Goal: Task Accomplishment & Management: Use online tool/utility

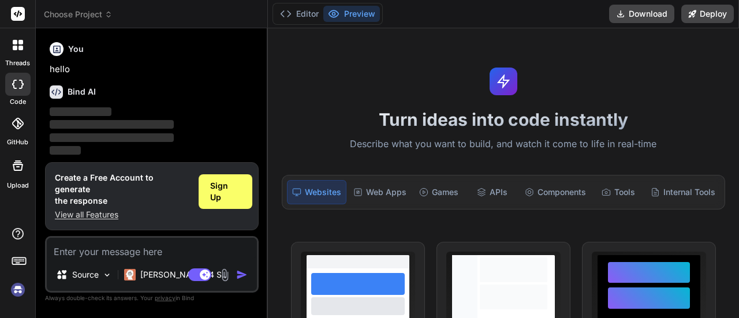
scroll to position [38, 0]
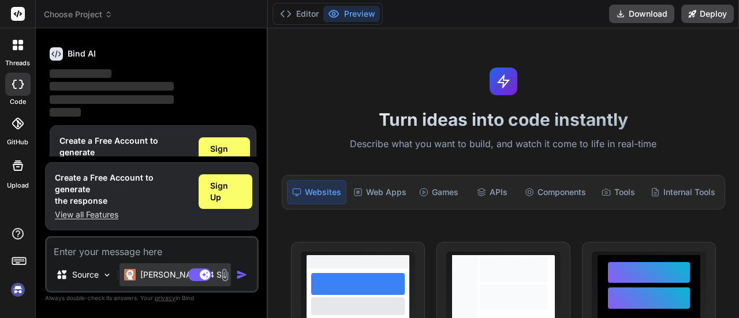
click at [155, 270] on p "Claude 4 S.." at bounding box center [183, 275] width 86 height 12
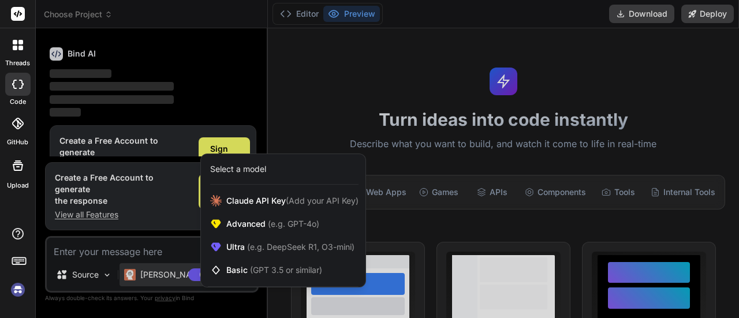
click at [158, 254] on div at bounding box center [369, 159] width 739 height 318
type textarea "x"
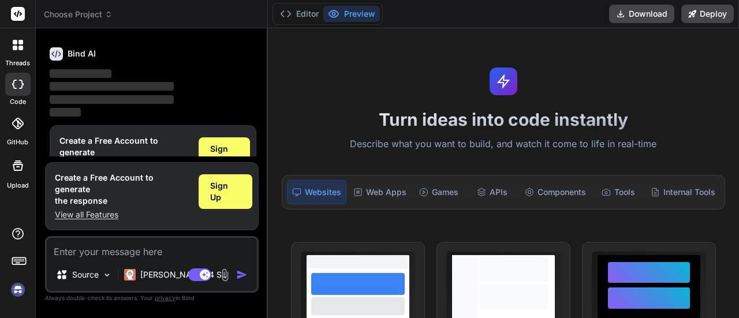
click at [121, 253] on textarea at bounding box center [152, 248] width 210 height 21
paste textarea "preciso de um site que seja um catalogo para minha loja de impressao 3d"
type textarea "preciso de um site que seja um catalogo para minha loja de impressao 3d"
type textarea "x"
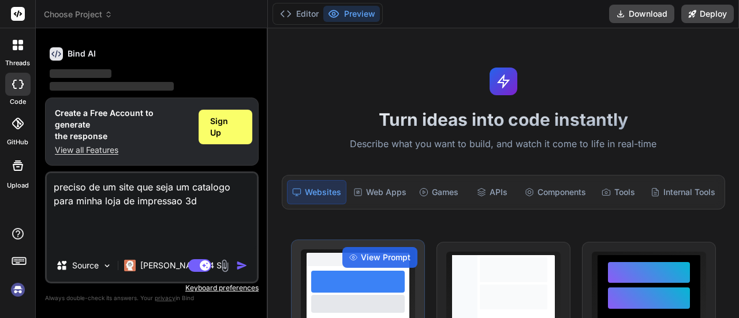
type textarea "preciso de um site que seja um catalogo para minha loja de impressao 3d"
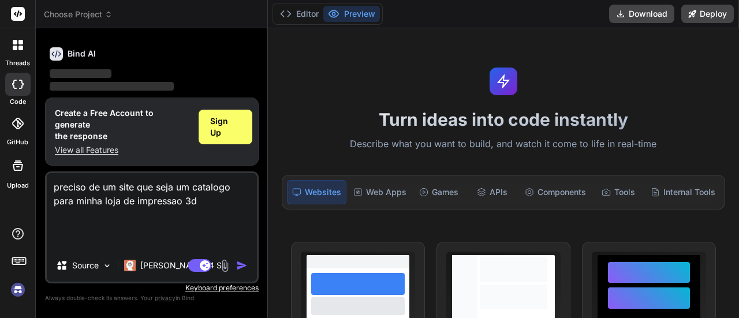
click at [222, 262] on img at bounding box center [224, 265] width 13 height 13
type textarea "x"
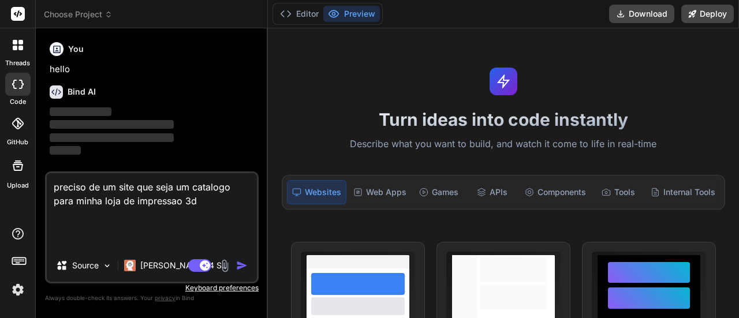
scroll to position [0, 0]
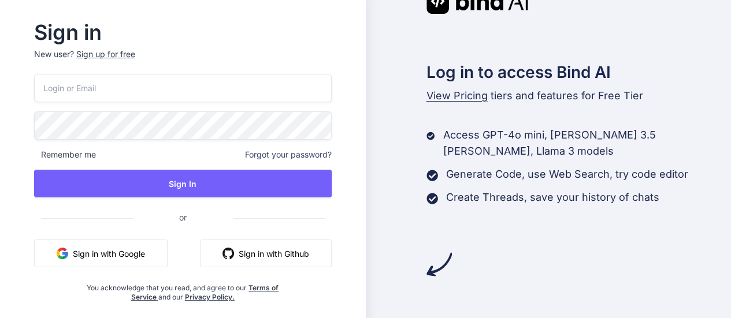
click at [109, 237] on div "Remember me Forgot your password? Sign In or Sign in with Google Sign in with G…" at bounding box center [182, 188] width 297 height 228
click at [109, 241] on button "Sign in with Google" at bounding box center [100, 254] width 133 height 28
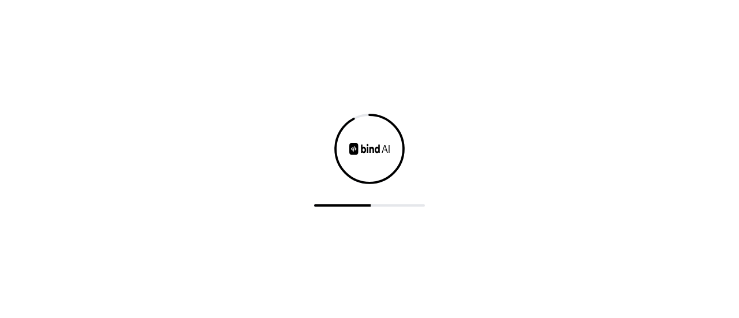
click at [366, 155] on div at bounding box center [370, 149] width 74 height 74
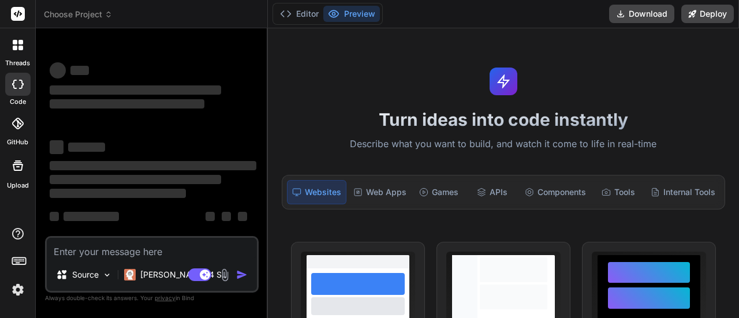
type textarea "x"
click at [162, 255] on textarea at bounding box center [152, 248] width 210 height 21
paste textarea "preciso de um site que seja um catalogo para minha loja de impressao 3d"
type textarea "preciso de um site que seja um catalogo para minha loja de impressao 3d"
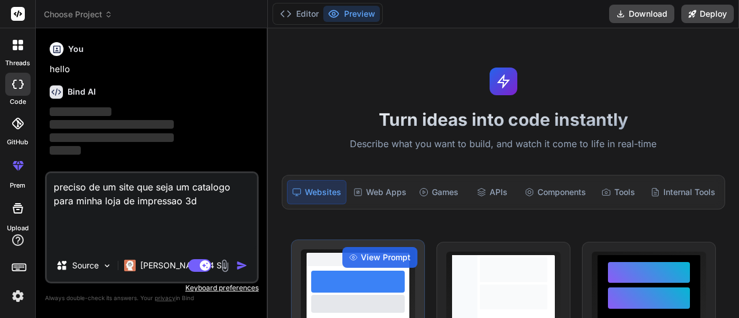
type textarea "x"
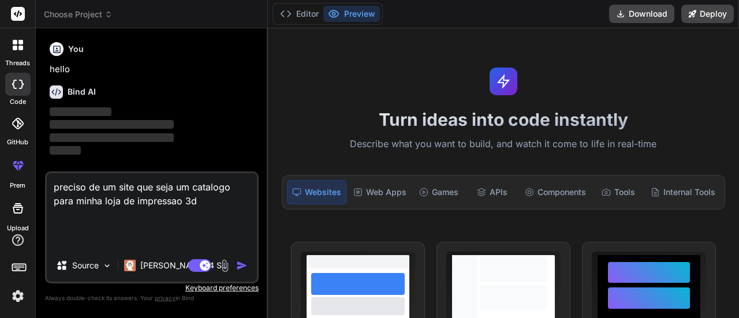
type textarea "preciso de um site que seja um catalogo para minha loja de impressao 3d"
click at [228, 267] on img at bounding box center [224, 265] width 13 height 13
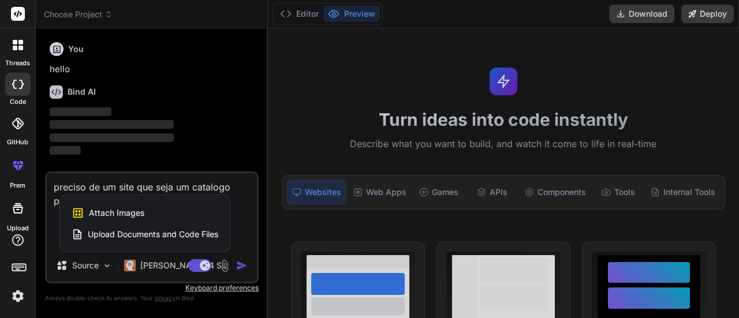
click at [149, 211] on div "Attach Images Image attachments are only supported in Claude and Gemini models." at bounding box center [145, 213] width 147 height 22
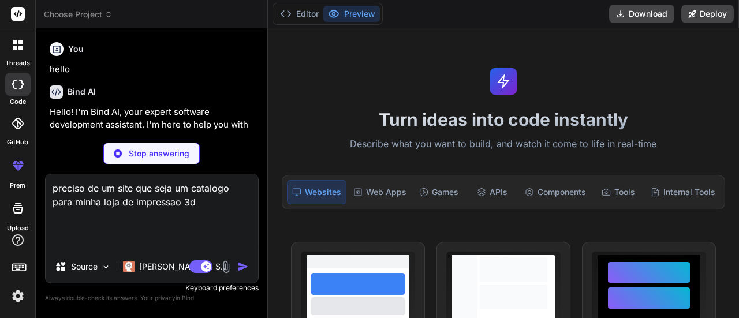
type textarea "x"
type input "C:\fakepath\logo.jpg"
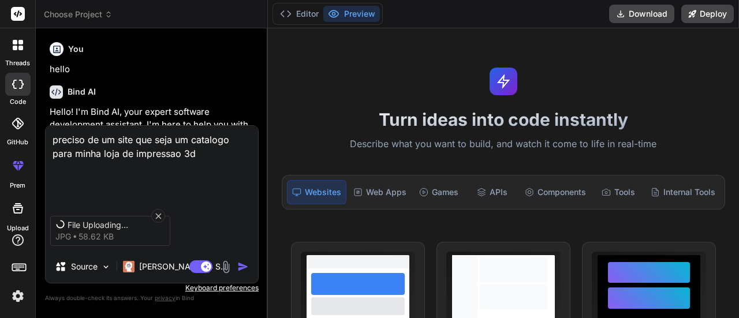
click at [204, 162] on textarea "preciso de um site que seja um catalogo para minha loja de impressao 3d" at bounding box center [152, 164] width 213 height 76
click at [191, 158] on textarea "preciso de um site que seja um catalogo para minha loja de impressao 3d" at bounding box center [152, 164] width 213 height 76
type textarea "x"
type textarea "preciso de um site que seja um catalogo para minha loja de impressao 3d."
type textarea "x"
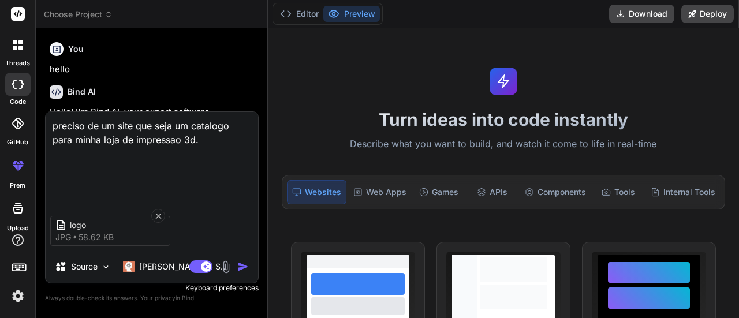
type textarea "preciso de um site que seja um catalogo para minha loja de impressao 3d. v"
type textarea "x"
type textarea "preciso de um site que seja um catalogo para minha loja de impressao 3d. vop"
type textarea "x"
type textarea "preciso de um site que seja um catalogo para minha loja de impressao 3d. vopc"
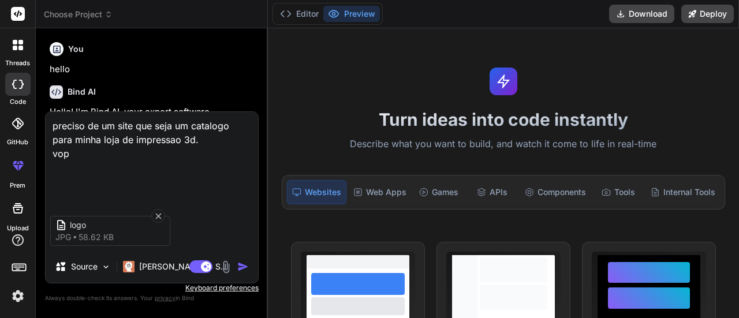
type textarea "x"
type textarea "preciso de um site que seja um catalogo para minha loja de impressao 3d. vopce"
type textarea "x"
type textarea "preciso de um site que seja um catalogo para minha loja de impressao 3d. vopc"
type textarea "x"
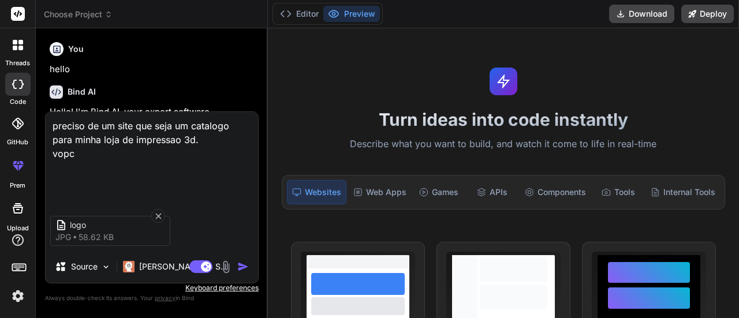
type textarea "preciso de um site que seja um catalogo para minha loja de impressao 3d. vop"
type textarea "x"
type textarea "preciso de um site que seja um catalogo para minha loja de impressao 3d. vo"
type textarea "x"
type textarea "preciso de um site que seja um catalogo para minha loja de impressao 3d. voc"
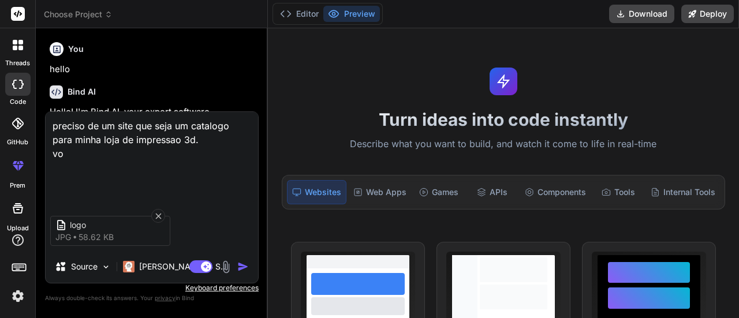
type textarea "x"
type textarea "preciso de um site que seja um catalogo para minha loja de impressao 3d. voce"
type textarea "x"
type textarea "preciso de um site que seja um catalogo para minha loja de impressao 3d. voce"
type textarea "x"
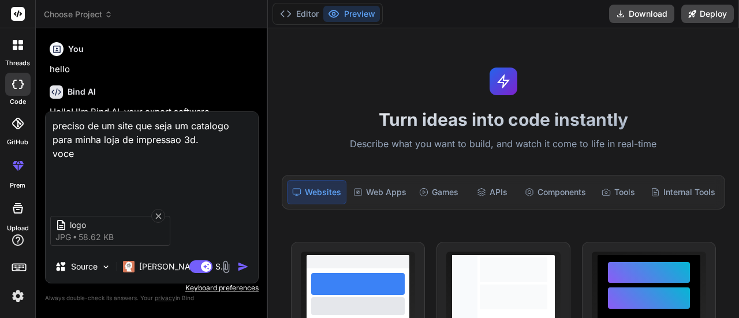
type textarea "preciso de um site que seja um catalogo para minha loja de impressao 3d. voce d"
type textarea "x"
type textarea "preciso de um site que seja um catalogo para minha loja de impressao 3d. voce de"
type textarea "x"
type textarea "preciso de um site que seja um catalogo para minha loja de impressao 3d. voce d…"
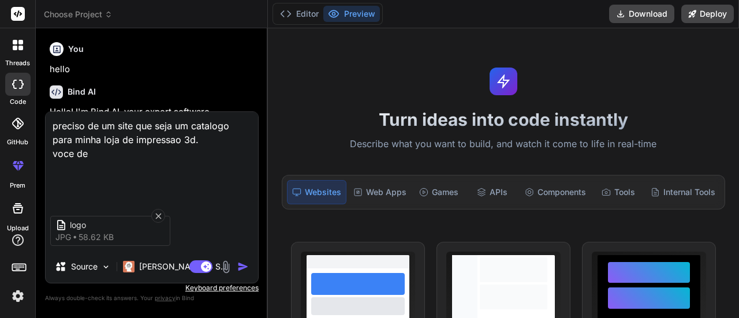
type textarea "x"
type textarea "preciso de um site que seja um catalogo para minha loja de impressao 3d. voce d…"
type textarea "x"
type textarea "preciso de um site que seja um catalogo para minha loja de impressao 3d. voce d…"
type textarea "x"
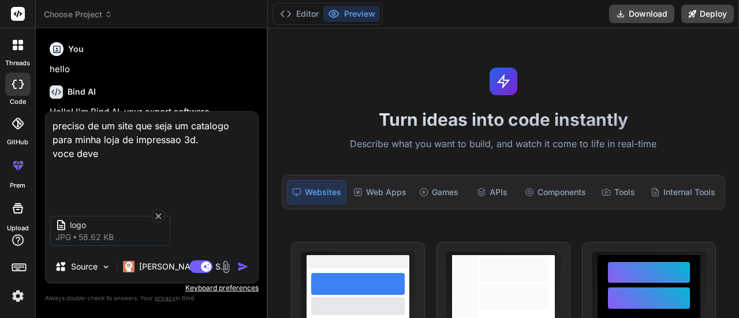
type textarea "preciso de um site que seja um catalogo para minha loja de impressao 3d. voce d…"
type textarea "x"
type textarea "preciso de um site que seja um catalogo para minha loja de impressao 3d. voce d…"
type textarea "x"
type textarea "preciso de um site que seja um catalogo para minha loja de impressao 3d. voce d…"
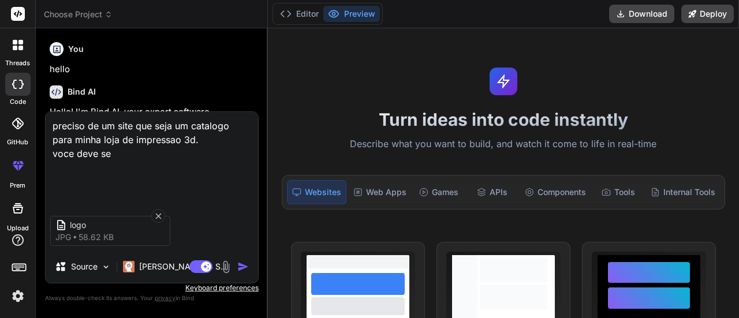
type textarea "x"
type textarea "preciso de um site que seja um catalogo para minha loja de impressao 3d. voce d…"
type textarea "x"
type textarea "preciso de um site que seja um catalogo para minha loja de impressao 3d. voce d…"
type textarea "x"
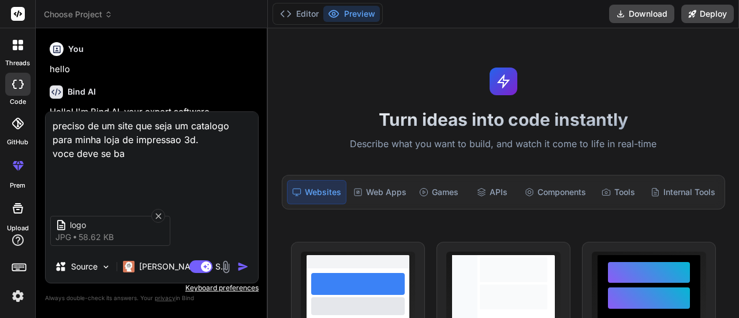
type textarea "preciso de um site que seja um catalogo para minha loja de impressao 3d. voce d…"
type textarea "x"
type textarea "preciso de um site que seja um catalogo para minha loja de impressao 3d. voce d…"
type textarea "x"
type textarea "preciso de um site que seja um catalogo para minha loja de impressao 3d. voce d…"
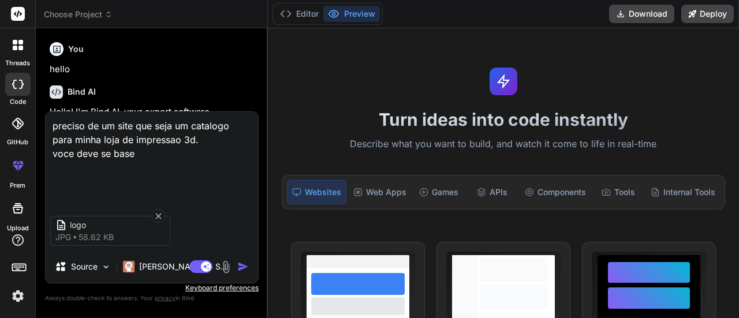
type textarea "x"
type textarea "preciso de um site que seja um catalogo para minha loja de impressao 3d. voce d…"
type textarea "x"
type textarea "preciso de um site que seja um catalogo para minha loja de impressao 3d. voce d…"
type textarea "x"
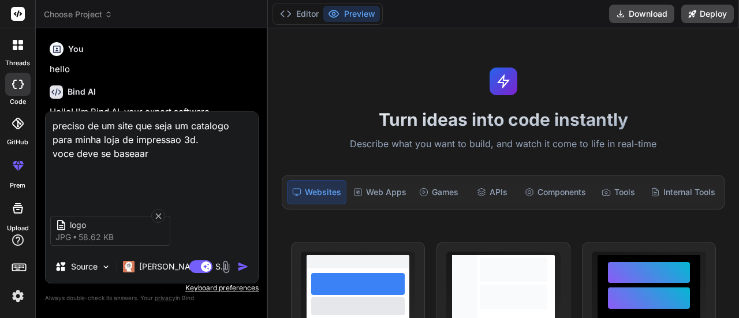
type textarea "preciso de um site que seja um catalogo para minha loja de impressao 3d. voce d…"
type textarea "x"
type textarea "preciso de um site que seja um catalogo para minha loja de impressao 3d. voce d…"
type textarea "x"
type textarea "preciso de um site que seja um catalogo para minha loja de impressao 3d. voce d…"
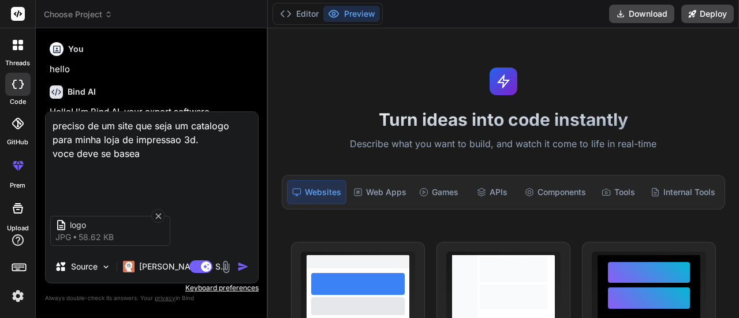
type textarea "x"
type textarea "preciso de um site que seja um catalogo para minha loja de impressao 3d. voce d…"
type textarea "x"
type textarea "preciso de um site que seja um catalogo para minha loja de impressao 3d. voce d…"
type textarea "x"
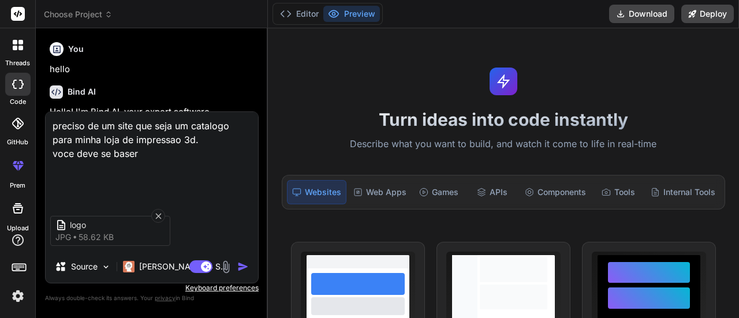
type textarea "preciso de um site que seja um catalogo para minha loja de impressao 3d. voce d…"
type textarea "x"
type textarea "preciso de um site que seja um catalogo para minha loja de impressao 3d. voce d…"
type textarea "x"
type textarea "preciso de um site que seja um catalogo para minha loja de impressao 3d. voce d…"
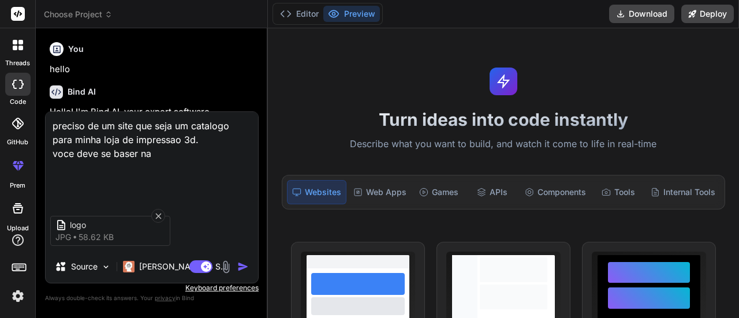
type textarea "x"
type textarea "preciso de um site que seja um catalogo para minha loja de impressao 3d. voce d…"
type textarea "x"
type textarea "preciso de um site que seja um catalogo para minha loja de impressao 3d. voce d…"
type textarea "x"
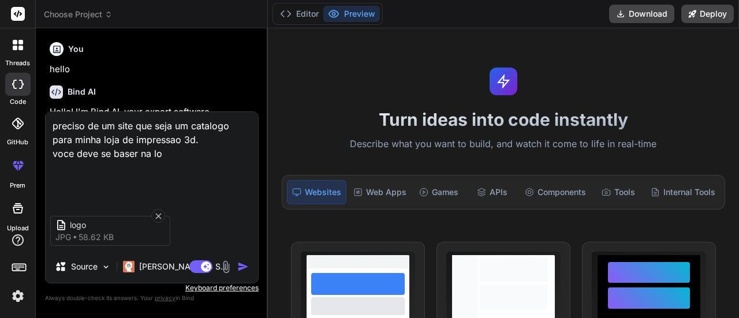
type textarea "preciso de um site que seja um catalogo para minha loja de impressao 3d. voce d…"
type textarea "x"
type textarea "preciso de um site que seja um catalogo para minha loja de impressao 3d. voce d…"
type textarea "x"
type textarea "preciso de um site que seja um catalogo para minha loja de impressao 3d. voce d…"
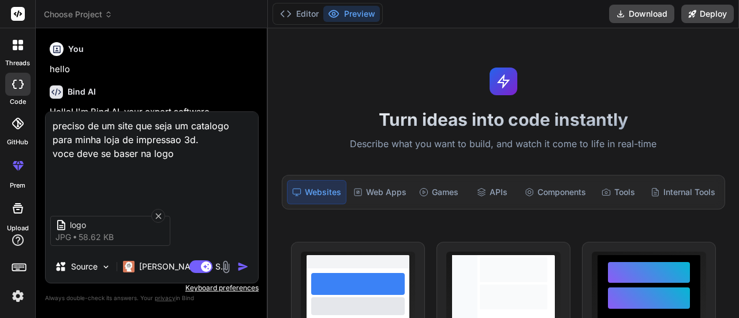
type textarea "x"
type textarea "preciso de um site que seja um catalogo para minha loja de impressao 3d. voce d…"
type textarea "x"
type textarea "preciso de um site que seja um catalogo para minha loja de impressao 3d. voce d…"
type textarea "x"
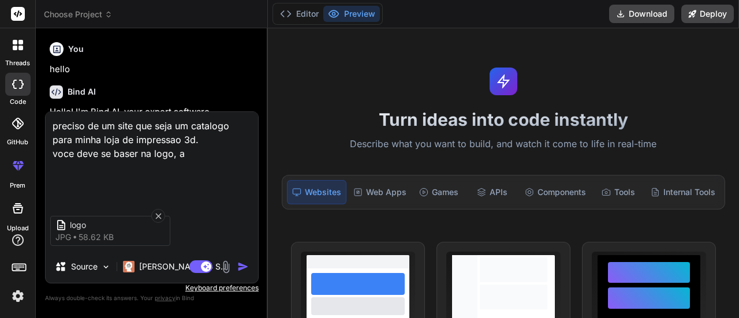
type textarea "preciso de um site que seja um catalogo para minha loja de impressao 3d. voce d…"
type textarea "x"
type textarea "preciso de um site que seja um catalogo para minha loja de impressao 3d. voce d…"
type textarea "x"
type textarea "preciso de um site que seja um catalogo para minha loja de impressao 3d. voce d…"
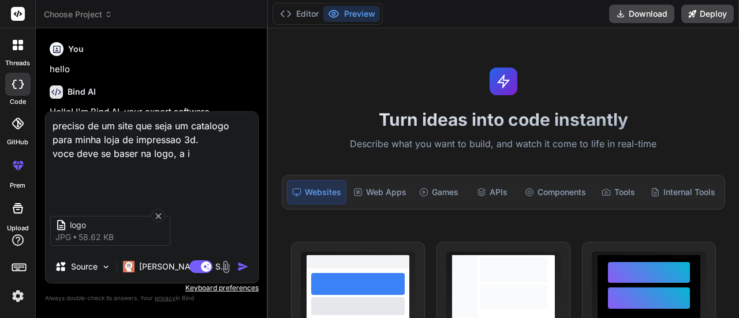
type textarea "x"
type textarea "preciso de um site que seja um catalogo para minha loja de impressao 3d. voce d…"
type textarea "x"
type textarea "preciso de um site que seja um catalogo para minha loja de impressao 3d. voce d…"
type textarea "x"
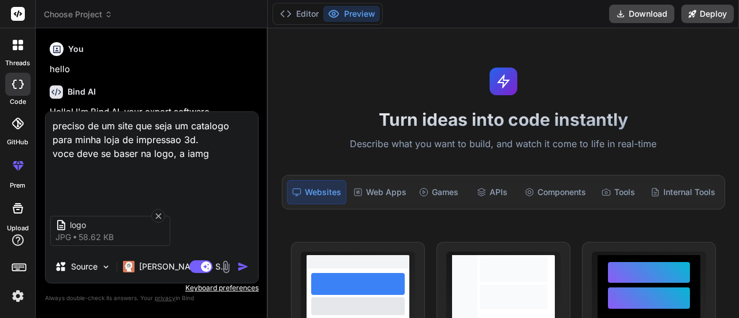
type textarea "preciso de um site que seja um catalogo para minha loja de impressao 3d. voce d…"
type textarea "x"
type textarea "preciso de um site que seja um catalogo para minha loja de impressao 3d. voce d…"
type textarea "x"
type textarea "preciso de um site que seja um catalogo para minha loja de impressao 3d. voce d…"
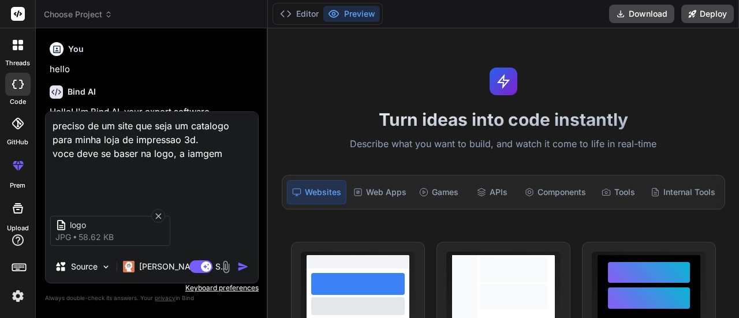
type textarea "x"
type textarea "preciso de um site que seja um catalogo para minha loja de impressao 3d. voce d…"
type textarea "x"
type textarea "preciso de um site que seja um catalogo para minha loja de impressao 3d. voce d…"
type textarea "x"
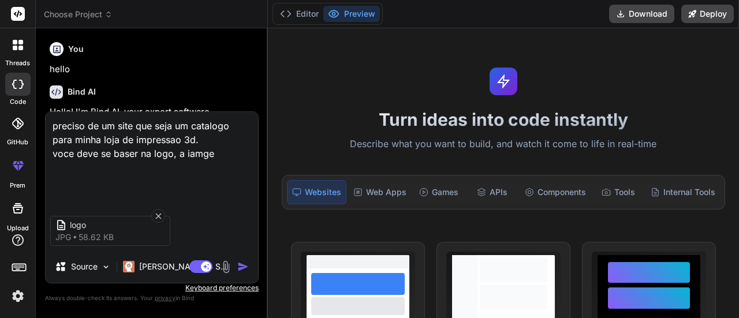
type textarea "preciso de um site que seja um catalogo para minha loja de impressao 3d. voce d…"
type textarea "x"
type textarea "preciso de um site que seja um catalogo para minha loja de impressao 3d. voce d…"
type textarea "x"
type textarea "preciso de um site que seja um catalogo para minha loja de impressao 3d. voce d…"
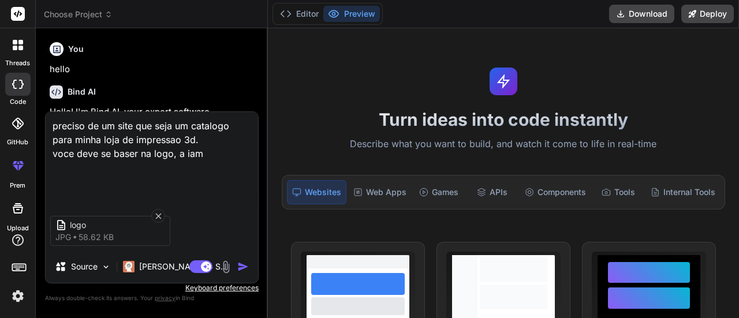
type textarea "x"
type textarea "preciso de um site que seja um catalogo para minha loja de impressao 3d. voce d…"
type textarea "x"
type textarea "preciso de um site que seja um catalogo para minha loja de impressao 3d. voce d…"
type textarea "x"
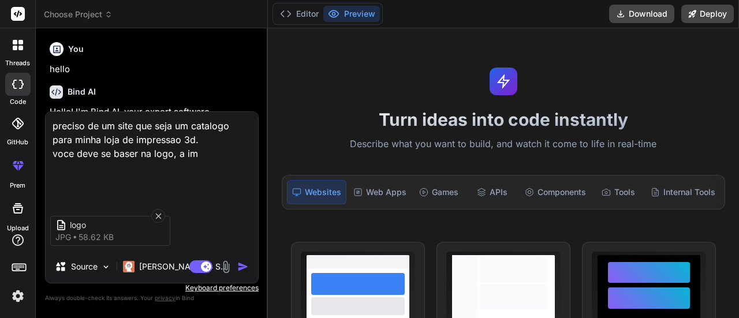
type textarea "preciso de um site que seja um catalogo para minha loja de impressao 3d. voce d…"
type textarea "x"
type textarea "preciso de um site que seja um catalogo para minha loja de impressao 3d. voce d…"
type textarea "x"
type textarea "preciso de um site que seja um catalogo para minha loja de impressao 3d. voce d…"
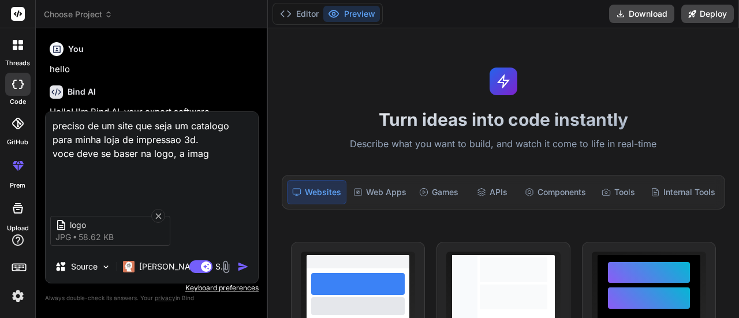
type textarea "x"
type textarea "preciso de um site que seja um catalogo para minha loja de impressao 3d. voce d…"
type textarea "x"
type textarea "preciso de um site que seja um catalogo para minha loja de impressao 3d. voce d…"
type textarea "x"
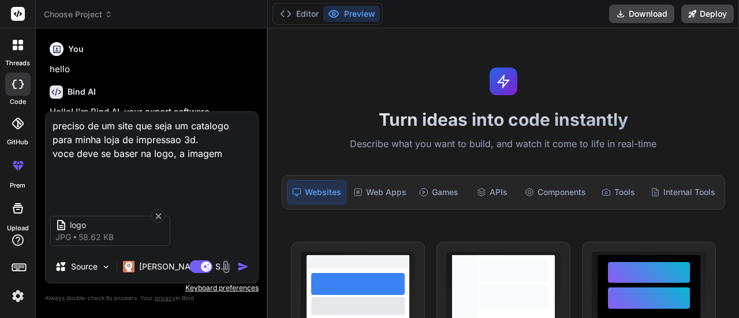
type textarea "preciso de um site que seja um catalogo para minha loja de impressao 3d. voce d…"
type textarea "x"
type textarea "preciso de um site que seja um catalogo para minha loja de impressao 3d. voce d…"
type textarea "x"
type textarea "preciso de um site que seja um catalogo para minha loja de impressao 3d. voce d…"
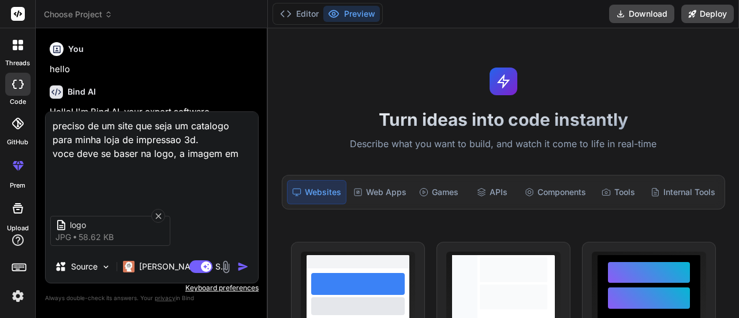
type textarea "x"
type textarea "preciso de um site que seja um catalogo para minha loja de impressao 3d. voce d…"
type textarea "x"
type textarea "preciso de um site que seja um catalogo para minha loja de impressao 3d. voce d…"
type textarea "x"
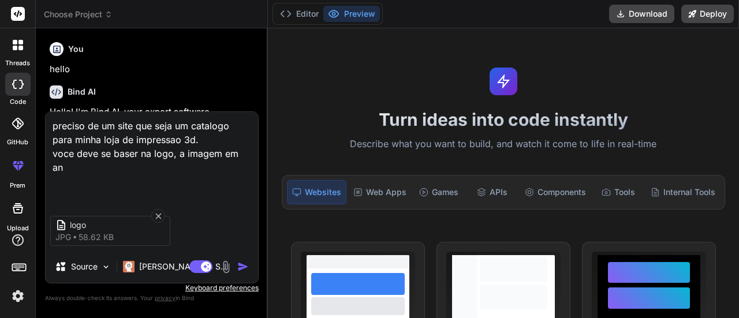
type textarea "preciso de um site que seja um catalogo para minha loja de impressao 3d. voce d…"
type textarea "x"
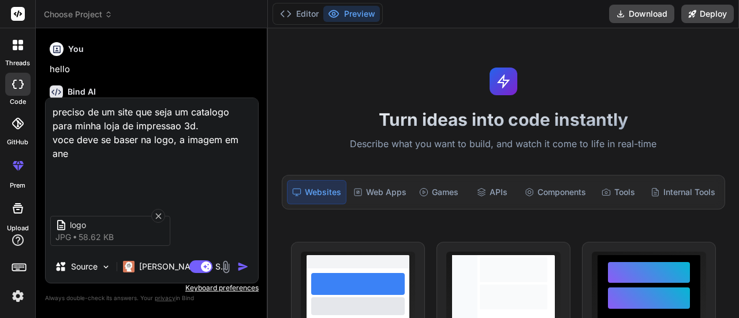
type textarea "preciso de um site que seja um catalogo para minha loja de impressao 3d. voce d…"
type textarea "x"
type textarea "preciso de um site que seja um catalogo para minha loja de impressao 3d. voce d…"
type textarea "x"
type textarea "preciso de um site que seja um catalogo para minha loja de impressao 3d. voce d…"
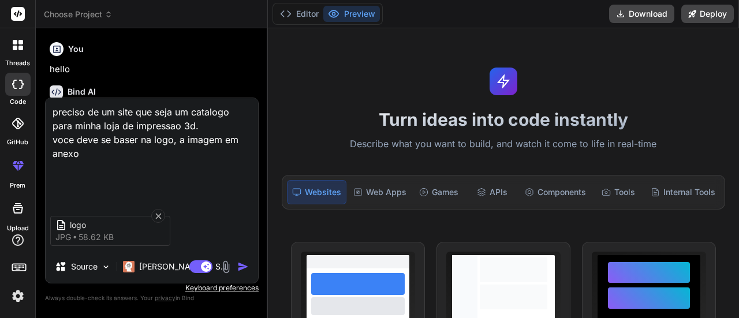
type textarea "x"
type textarea "preciso de um site que seja um catalogo para minha loja de impressao 3d. voce d…"
type textarea "x"
type textarea "preciso de um site que seja um catalogo para minha loja de impressao 3d. voce d…"
type textarea "x"
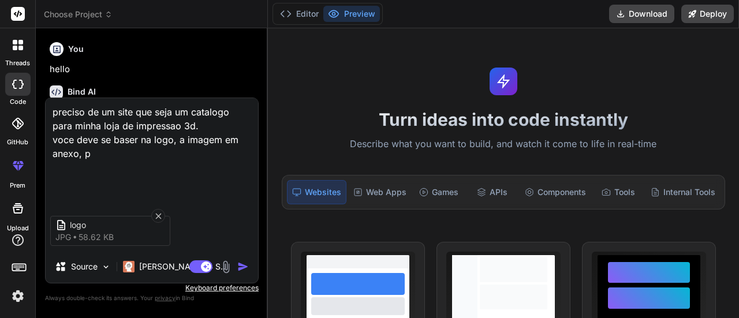
type textarea "preciso de um site que seja um catalogo para minha loja de impressao 3d. voce d…"
type textarea "x"
type textarea "preciso de um site que seja um catalogo para minha loja de impressao 3d. voce d…"
type textarea "x"
type textarea "preciso de um site que seja um catalogo para minha loja de impressao 3d. voce d…"
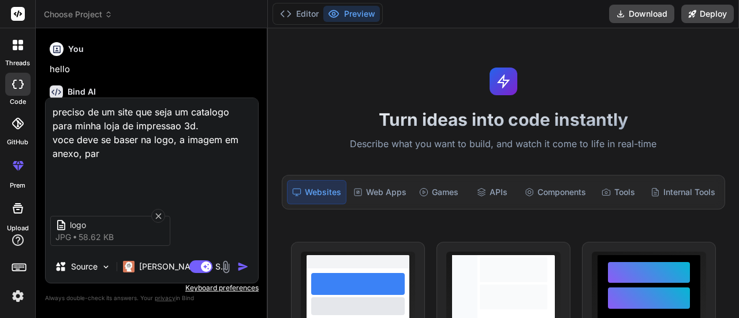
type textarea "x"
type textarea "preciso de um site que seja um catalogo para minha loja de impressao 3d. voce d…"
type textarea "x"
type textarea "preciso de um site que seja um catalogo para minha loja de impressao 3d. voce d…"
type textarea "x"
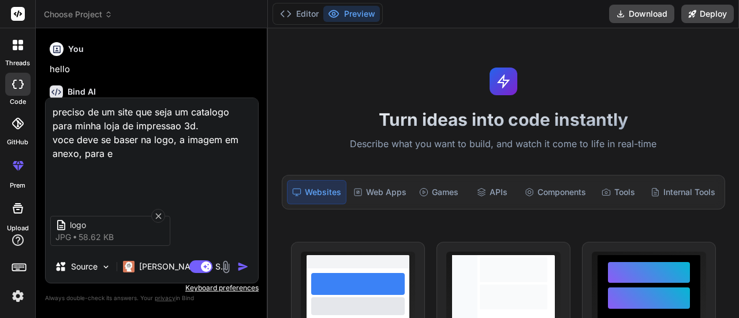
type textarea "preciso de um site que seja um catalogo para minha loja de impressao 3d. voce d…"
type textarea "x"
type textarea "preciso de um site que seja um catalogo para minha loja de impressao 3d. voce d…"
type textarea "x"
type textarea "preciso de um site que seja um catalogo para minha loja de impressao 3d. voce d…"
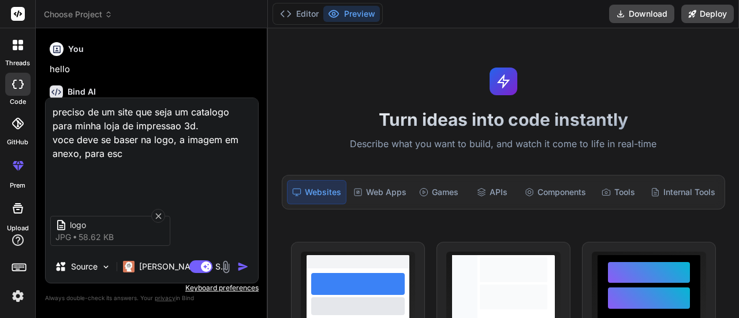
type textarea "x"
type textarea "preciso de um site que seja um catalogo para minha loja de impressao 3d. voce d…"
type textarea "x"
type textarea "preciso de um site que seja um catalogo para minha loja de impressao 3d. voce d…"
type textarea "x"
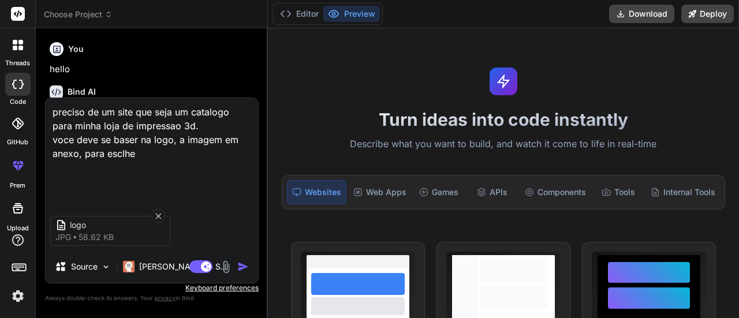
type textarea "preciso de um site que seja um catalogo para minha loja de impressao 3d. voce d…"
type textarea "x"
type textarea "preciso de um site que seja um catalogo para minha loja de impressao 3d. voce d…"
type textarea "x"
type textarea "preciso de um site que seja um catalogo para minha loja de impressao 3d. voce d…"
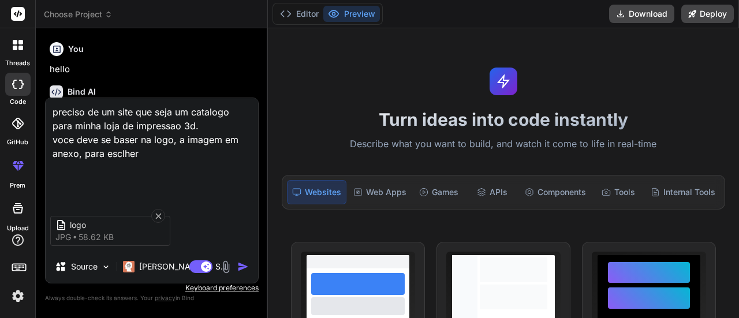
type textarea "x"
type textarea "preciso de um site que seja um catalogo para minha loja de impressao 3d. voce d…"
type textarea "x"
type textarea "preciso de um site que seja um catalogo para minha loja de impressao 3d. voce d…"
type textarea "x"
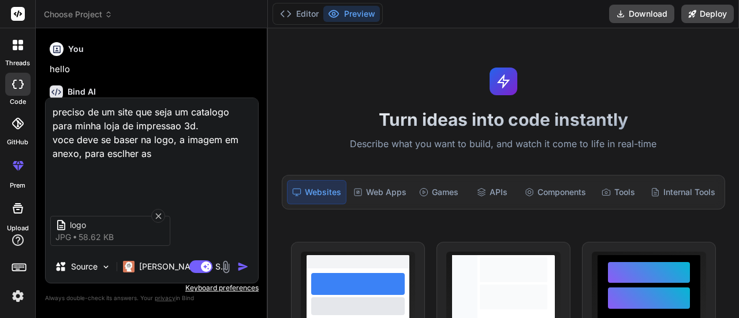
type textarea "preciso de um site que seja um catalogo para minha loja de impressao 3d. voce d…"
type textarea "x"
type textarea "preciso de um site que seja um catalogo para minha loja de impressao 3d. voce d…"
type textarea "x"
type textarea "preciso de um site que seja um catalogo para minha loja de impressao 3d. voce d…"
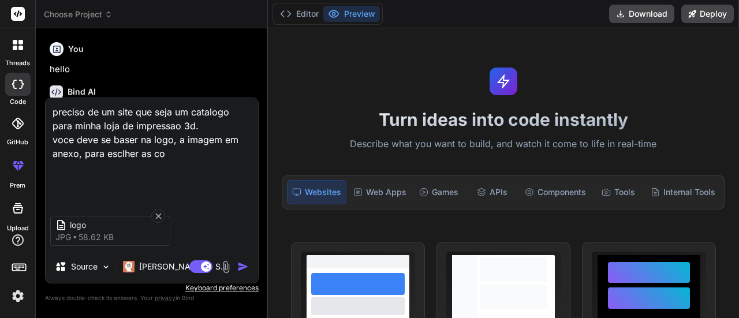
type textarea "x"
type textarea "preciso de um site que seja um catalogo para minha loja de impressao 3d. voce d…"
type textarea "x"
type textarea "preciso de um site que seja um catalogo para minha loja de impressao 3d. voce d…"
type textarea "x"
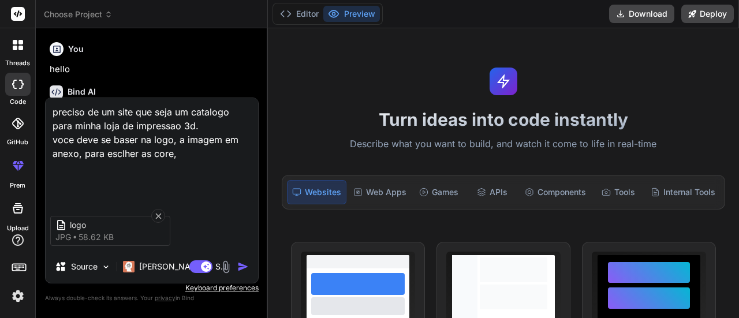
type textarea "preciso de um site que seja um catalogo para minha loja de impressao 3d. voce d…"
type textarea "x"
type textarea "preciso de um site que seja um catalogo para minha loja de impressao 3d. voce d…"
type textarea "x"
type textarea "preciso de um site que seja um catalogo para minha loja de impressao 3d. voce d…"
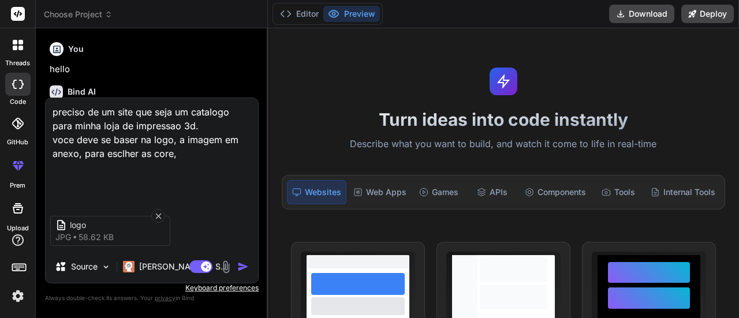
type textarea "x"
type textarea "preciso de um site que seja um catalogo para minha loja de impressao 3d. voce d…"
type textarea "x"
type textarea "preciso de um site que seja um catalogo para minha loja de impressao 3d. voce d…"
click at [241, 265] on img "button" at bounding box center [243, 267] width 12 height 12
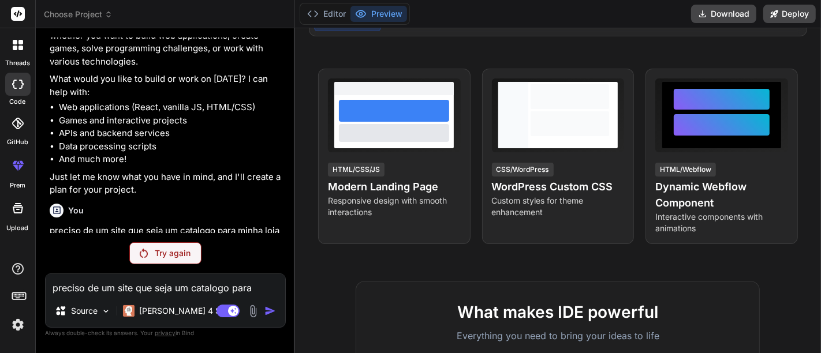
scroll to position [170, 0]
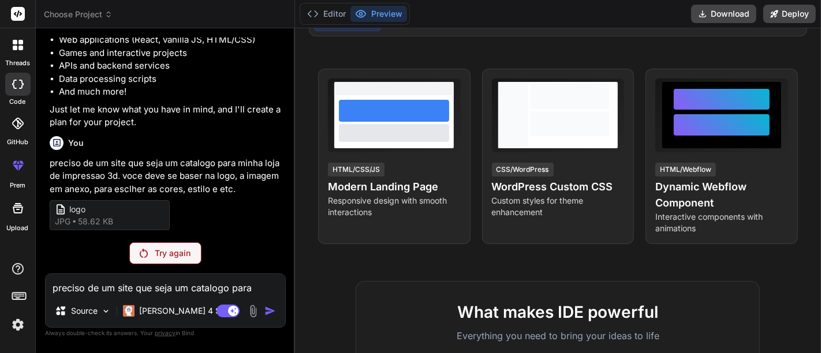
click at [165, 249] on p "Try again" at bounding box center [173, 254] width 36 height 12
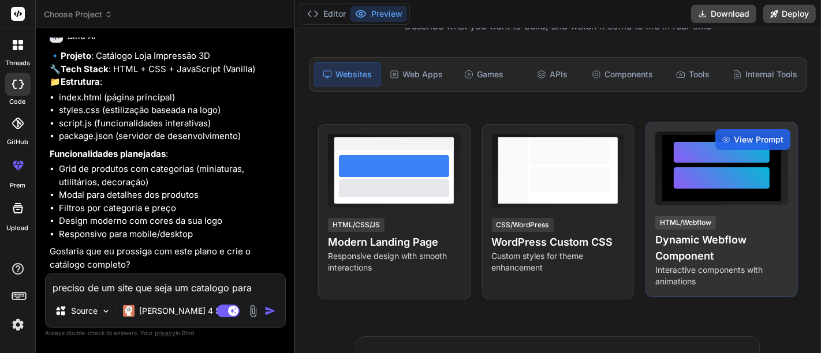
scroll to position [192, 0]
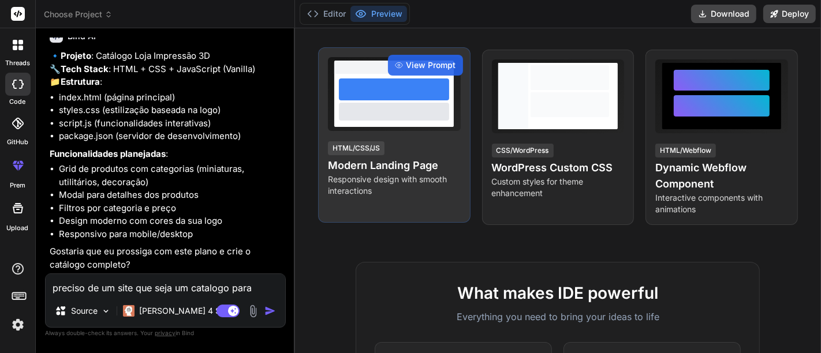
click at [414, 141] on div "HTML/CSS/JS Modern Landing Page Responsive design with smooth interactions" at bounding box center [394, 168] width 133 height 57
click at [428, 64] on span "View Prompt" at bounding box center [432, 65] width 50 height 12
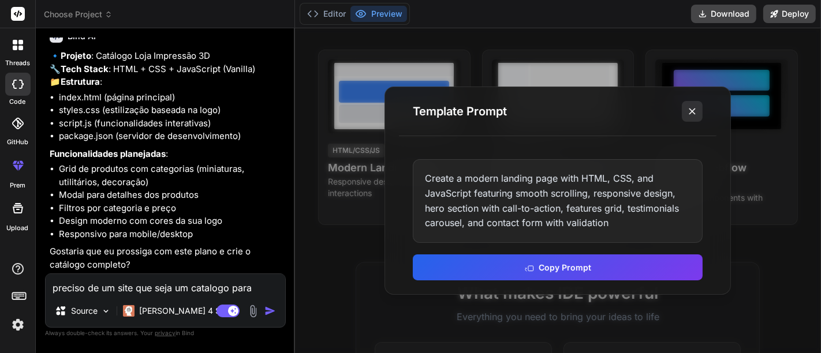
click at [689, 114] on line at bounding box center [692, 112] width 6 height 6
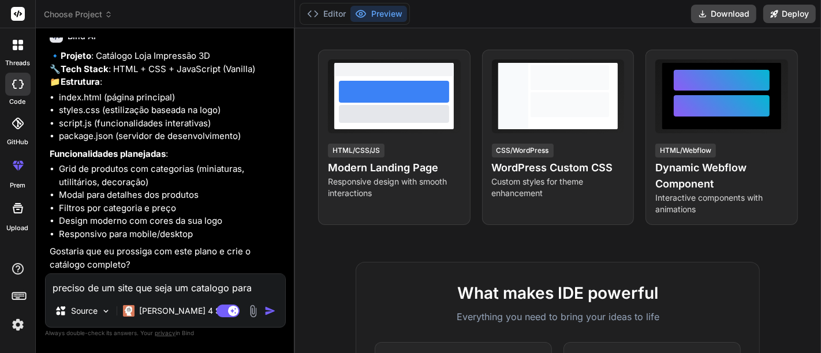
scroll to position [409, 0]
click at [148, 292] on textarea "preciso de um site que seja um catalogo para minha loja de impressao 3d. voce d…" at bounding box center [166, 284] width 240 height 21
